Goal: Transaction & Acquisition: Purchase product/service

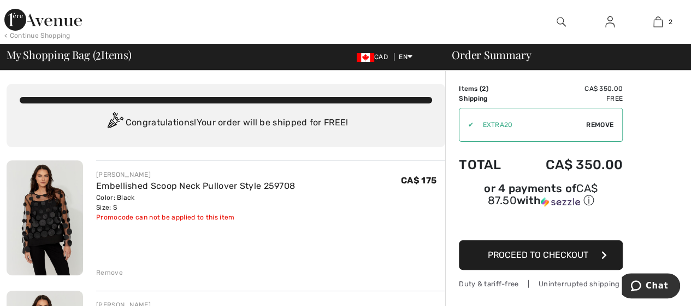
click at [477, 86] on td "Items ( 2 )" at bounding box center [488, 89] width 58 height 10
click at [486, 89] on td "Items ( 2 )" at bounding box center [488, 89] width 58 height 10
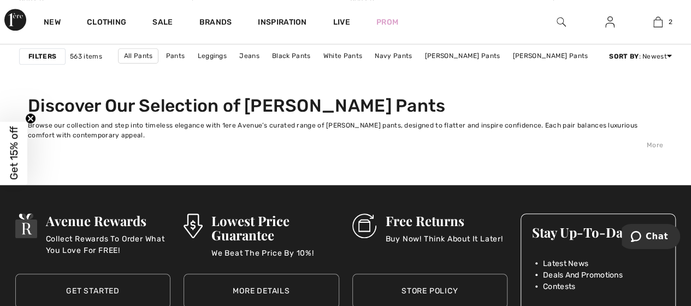
scroll to position [4482, 0]
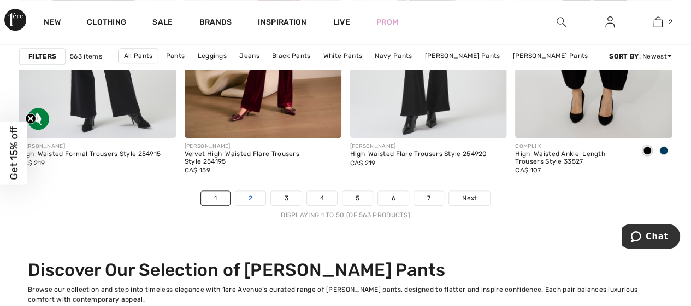
click at [254, 195] on link "2" at bounding box center [251, 198] width 30 height 14
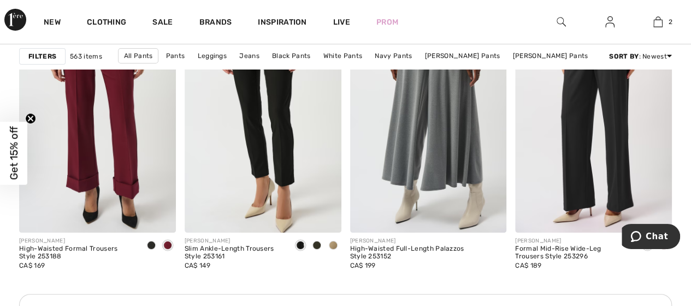
scroll to position [2077, 0]
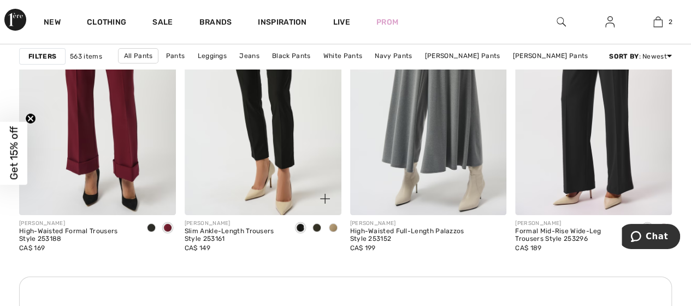
click at [281, 139] on img at bounding box center [263, 97] width 157 height 235
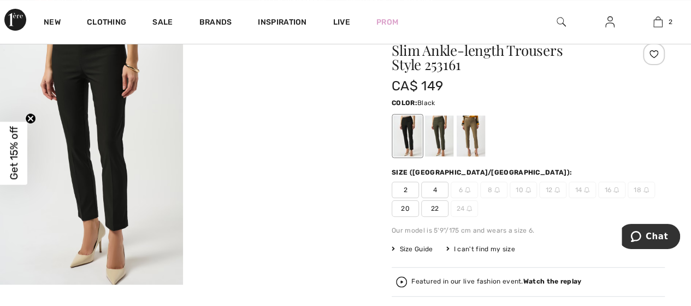
click at [460, 187] on span "6" at bounding box center [464, 189] width 27 height 16
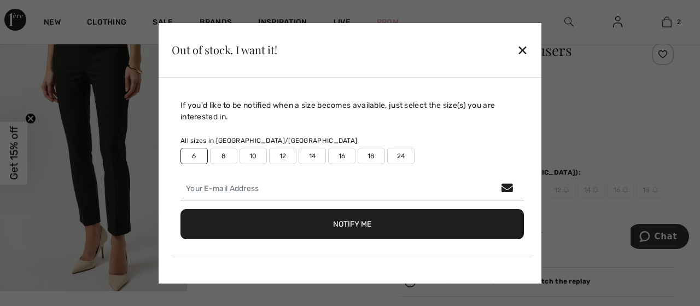
click at [524, 48] on div "✕" at bounding box center [522, 49] width 11 height 23
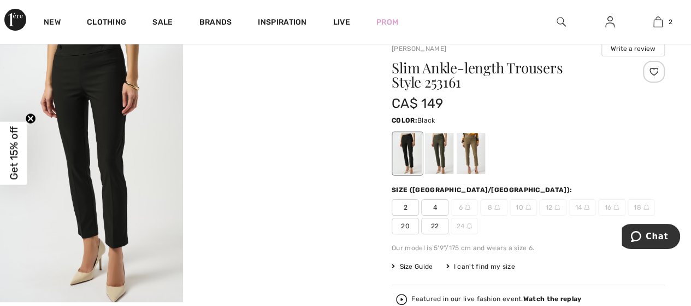
scroll to position [55, 0]
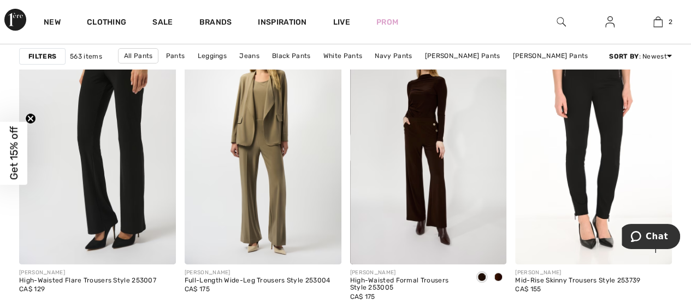
scroll to position [4045, 0]
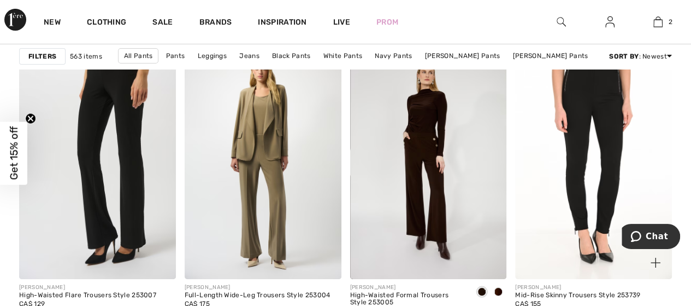
click at [584, 112] on img at bounding box center [593, 161] width 157 height 235
